Goal: Information Seeking & Learning: Learn about a topic

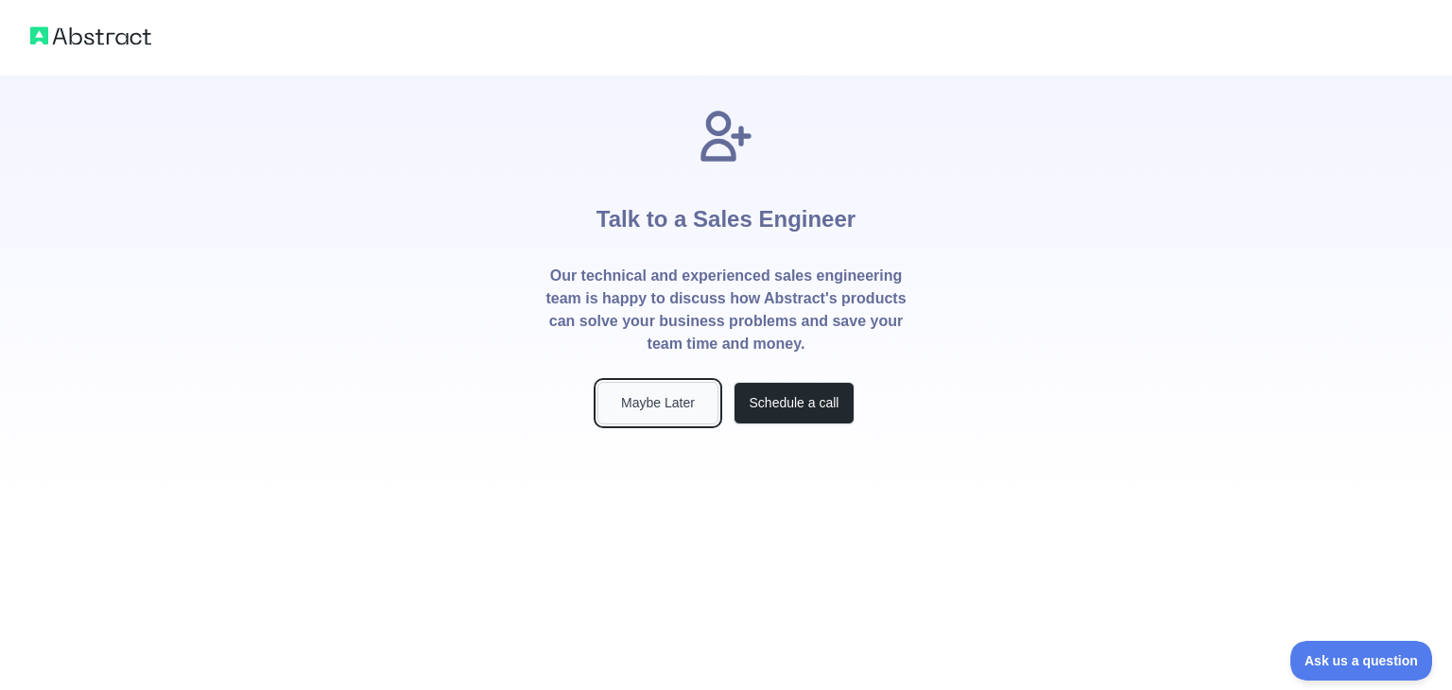
click at [696, 407] on button "Maybe Later" at bounding box center [658, 403] width 121 height 43
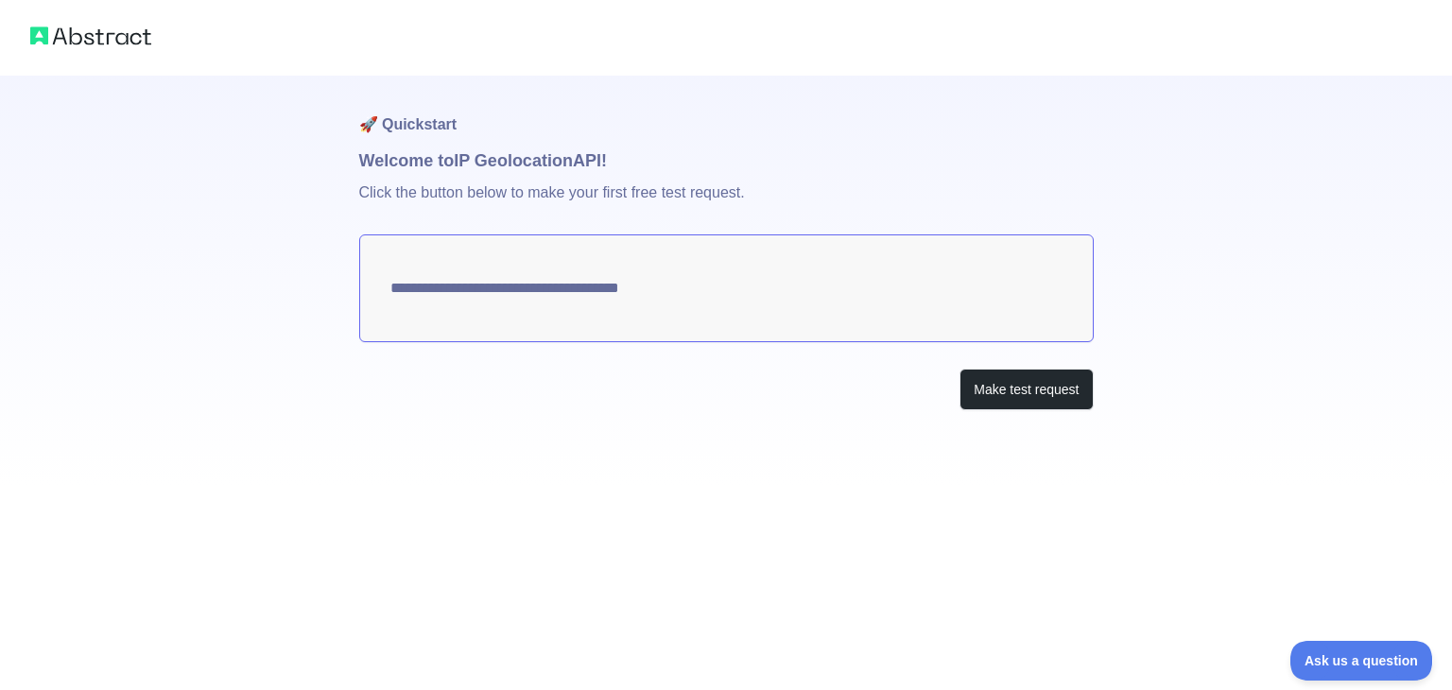
type textarea "**********"
click at [1004, 390] on button "Make test request" at bounding box center [1026, 390] width 133 height 43
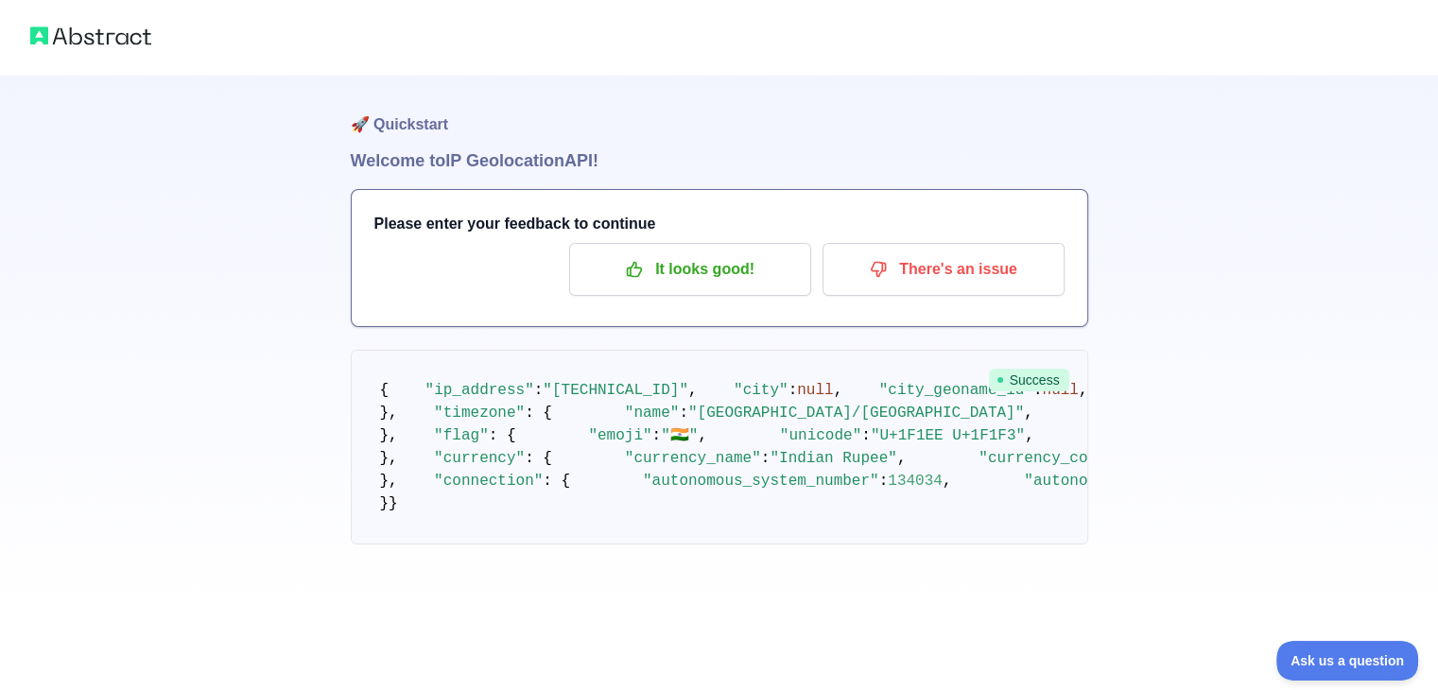
click at [598, 399] on span ""[TECHNICAL_ID]"" at bounding box center [616, 390] width 146 height 17
drag, startPoint x: 557, startPoint y: 235, endPoint x: 577, endPoint y: 235, distance: 19.9
click at [577, 235] on div "Please enter your feedback to continue It looks good! There's an issue" at bounding box center [720, 258] width 736 height 136
